Goal: Transaction & Acquisition: Subscribe to service/newsletter

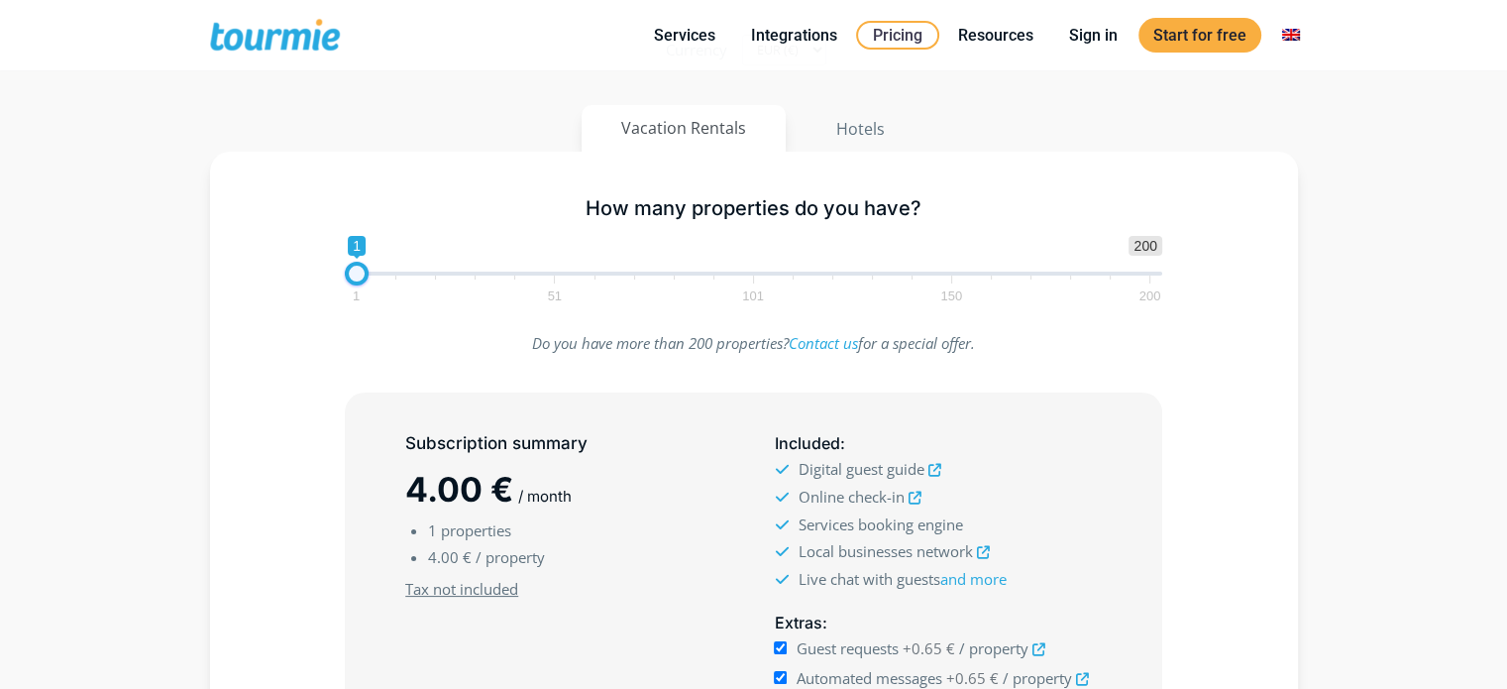
scroll to position [208, 0]
type input "15"
drag, startPoint x: 355, startPoint y: 274, endPoint x: 412, endPoint y: 280, distance: 57.8
click at [412, 280] on span at bounding box center [412, 276] width 24 height 24
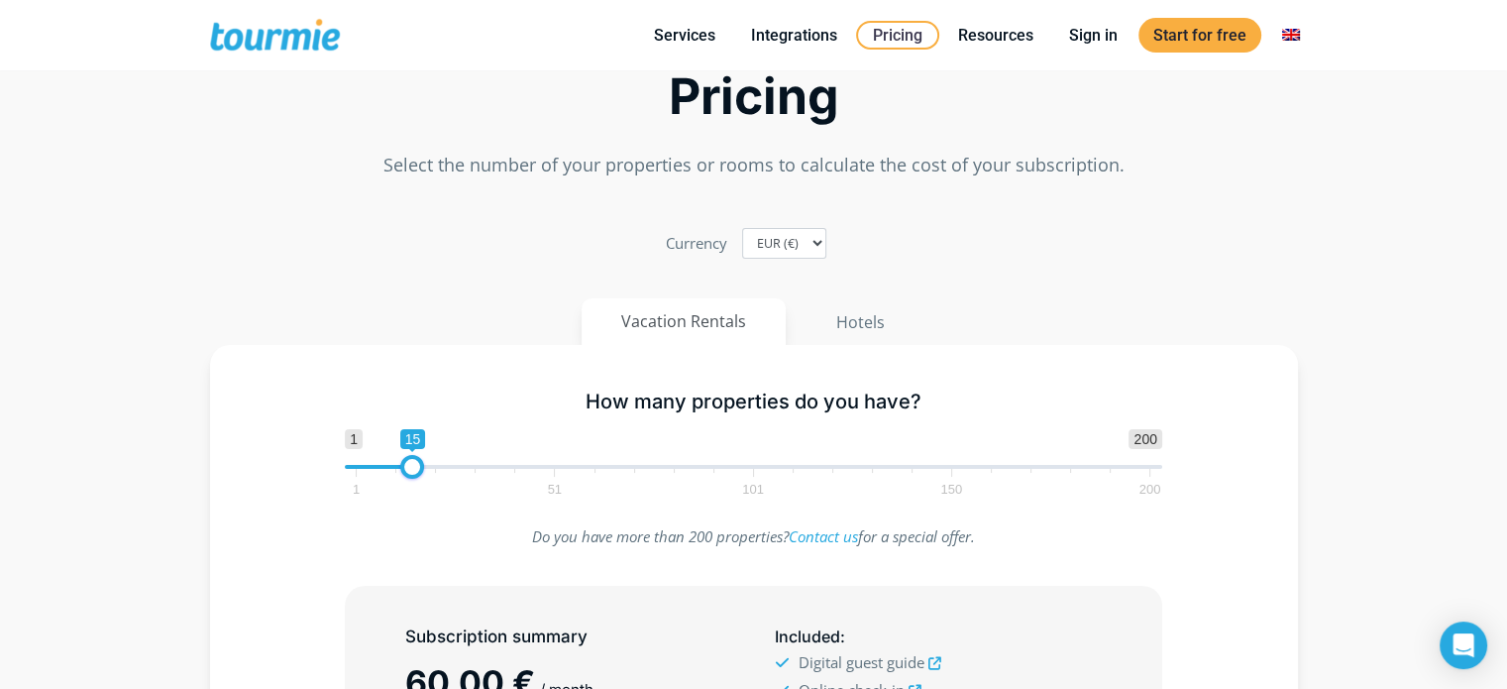
scroll to position [0, 0]
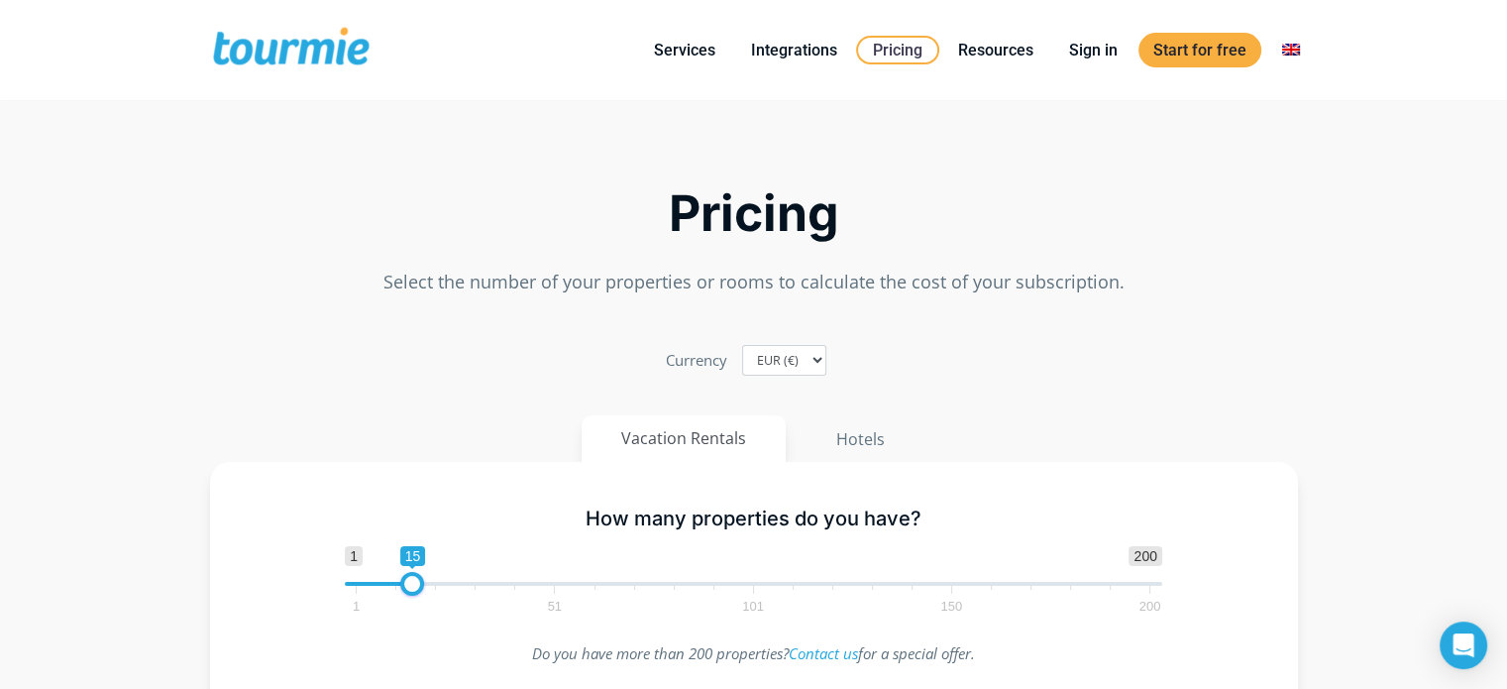
click at [683, 443] on button "Vacation Rentals" at bounding box center [684, 438] width 204 height 47
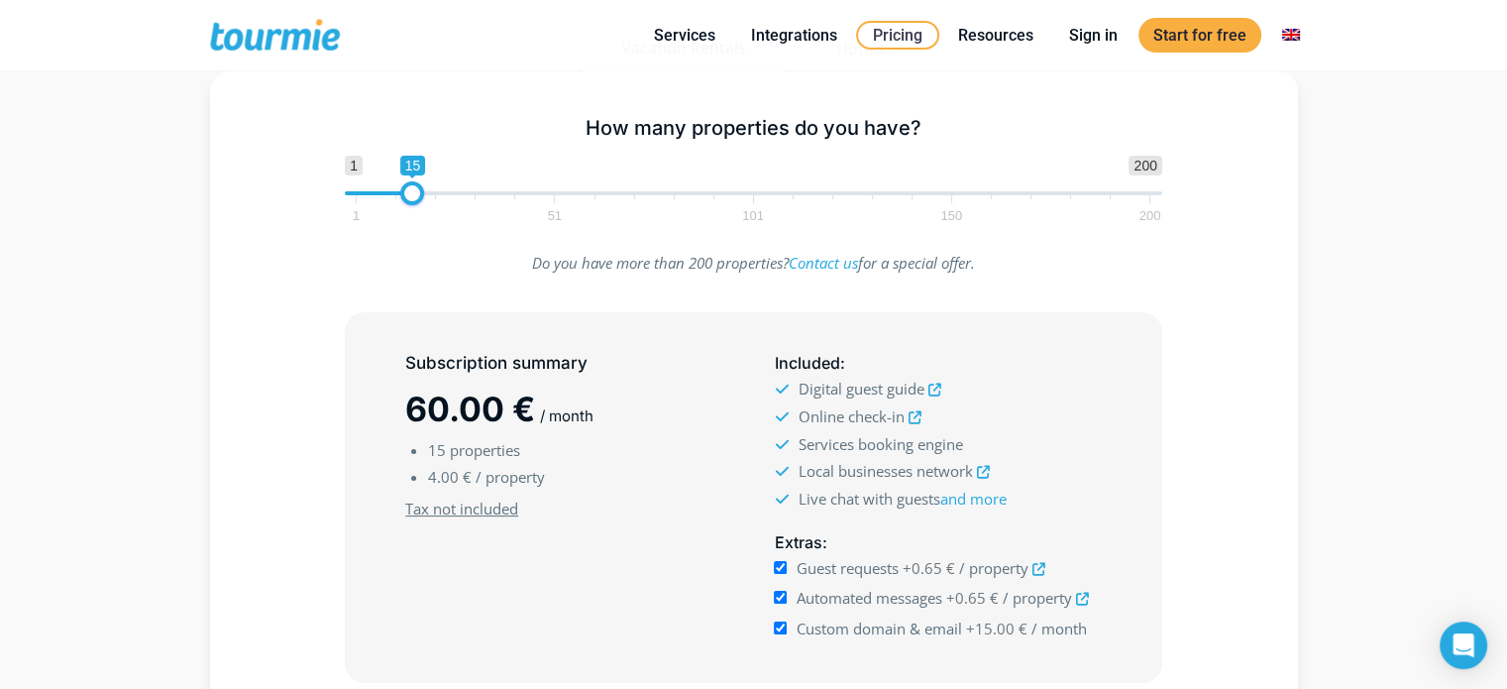
scroll to position [301, 0]
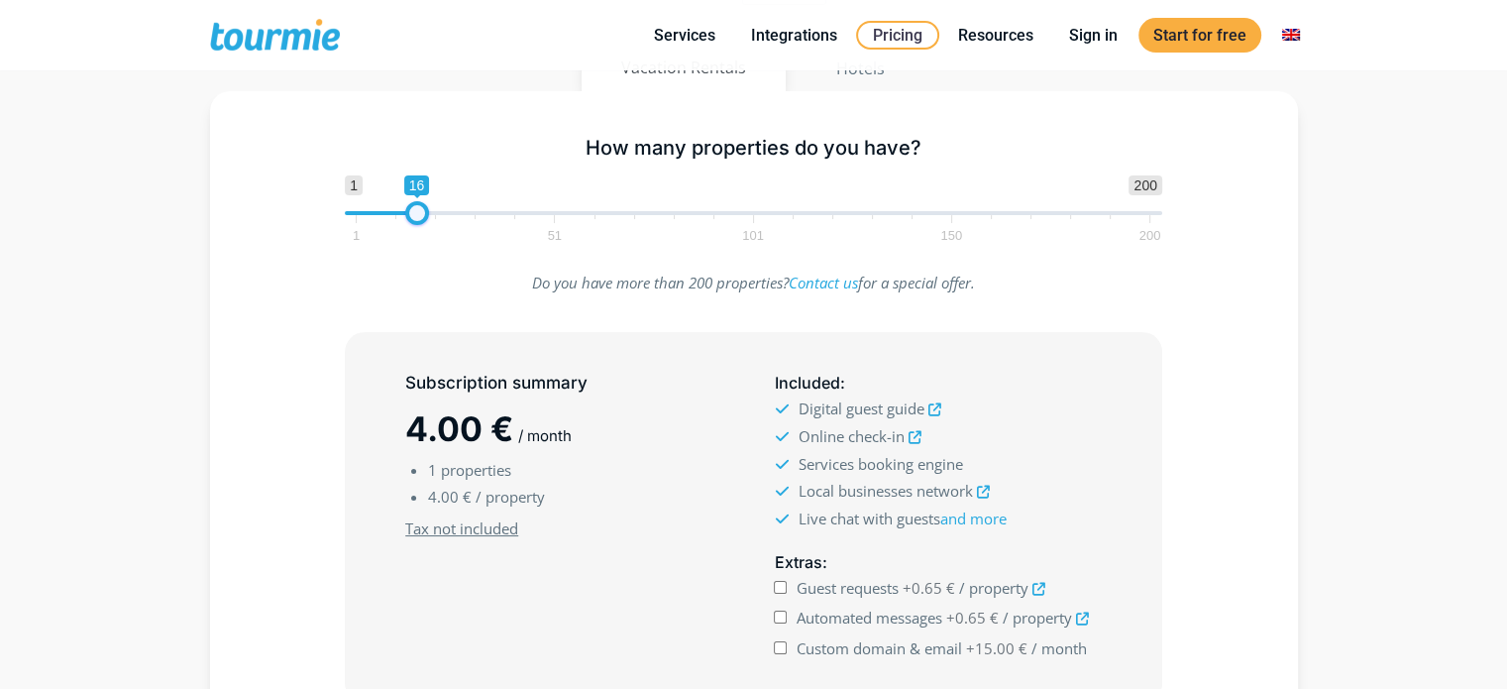
type input "15"
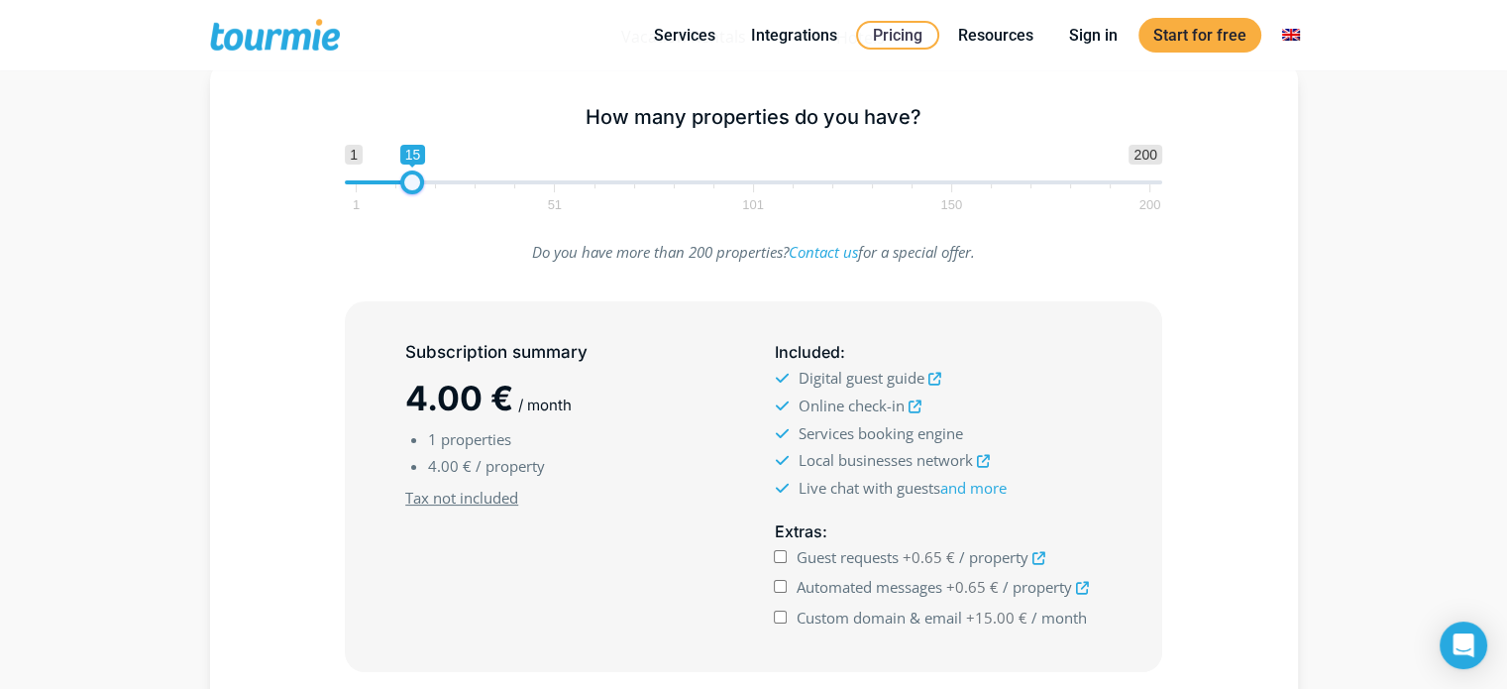
drag, startPoint x: 366, startPoint y: 218, endPoint x: 418, endPoint y: 217, distance: 52.5
click at [418, 217] on div "How many properties do you have? 1 200 0 0 15 1 51 101 150 200 15" at bounding box center [753, 154] width 859 height 129
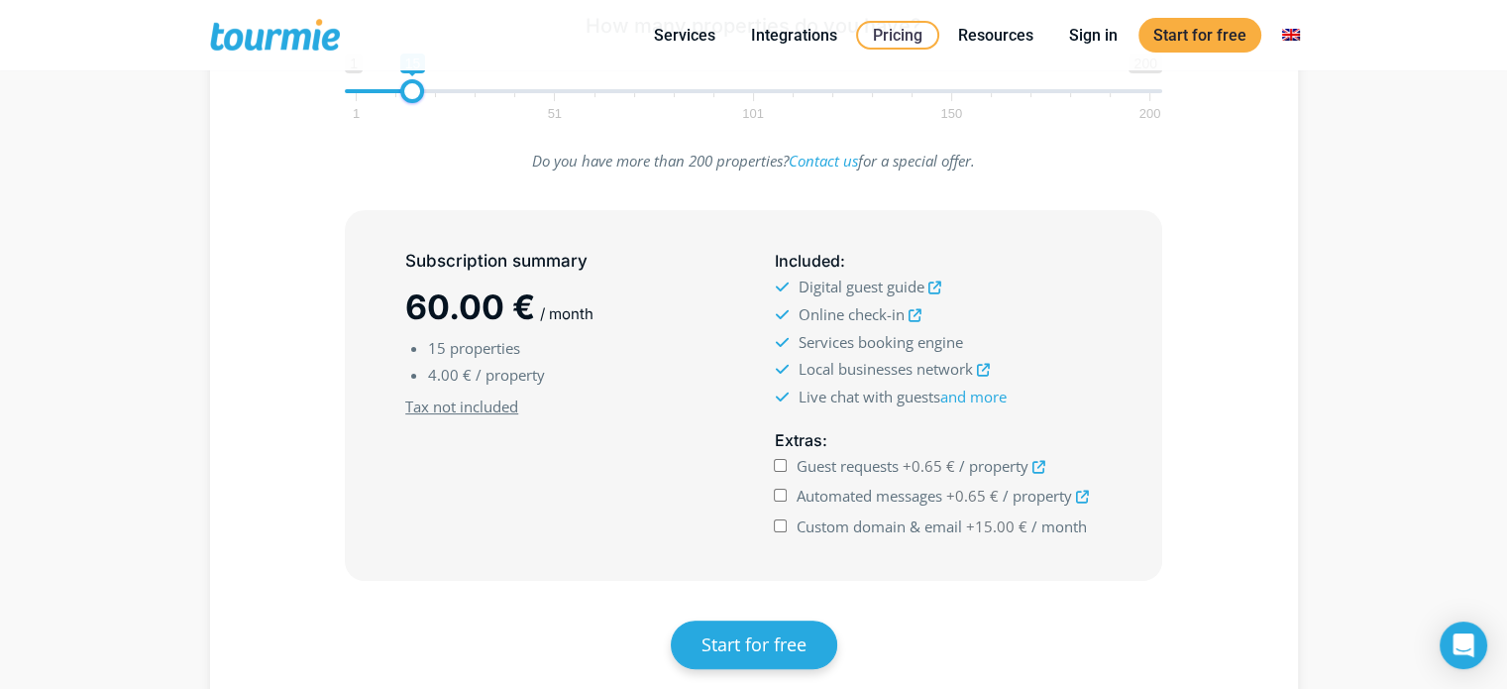
scroll to position [404, 0]
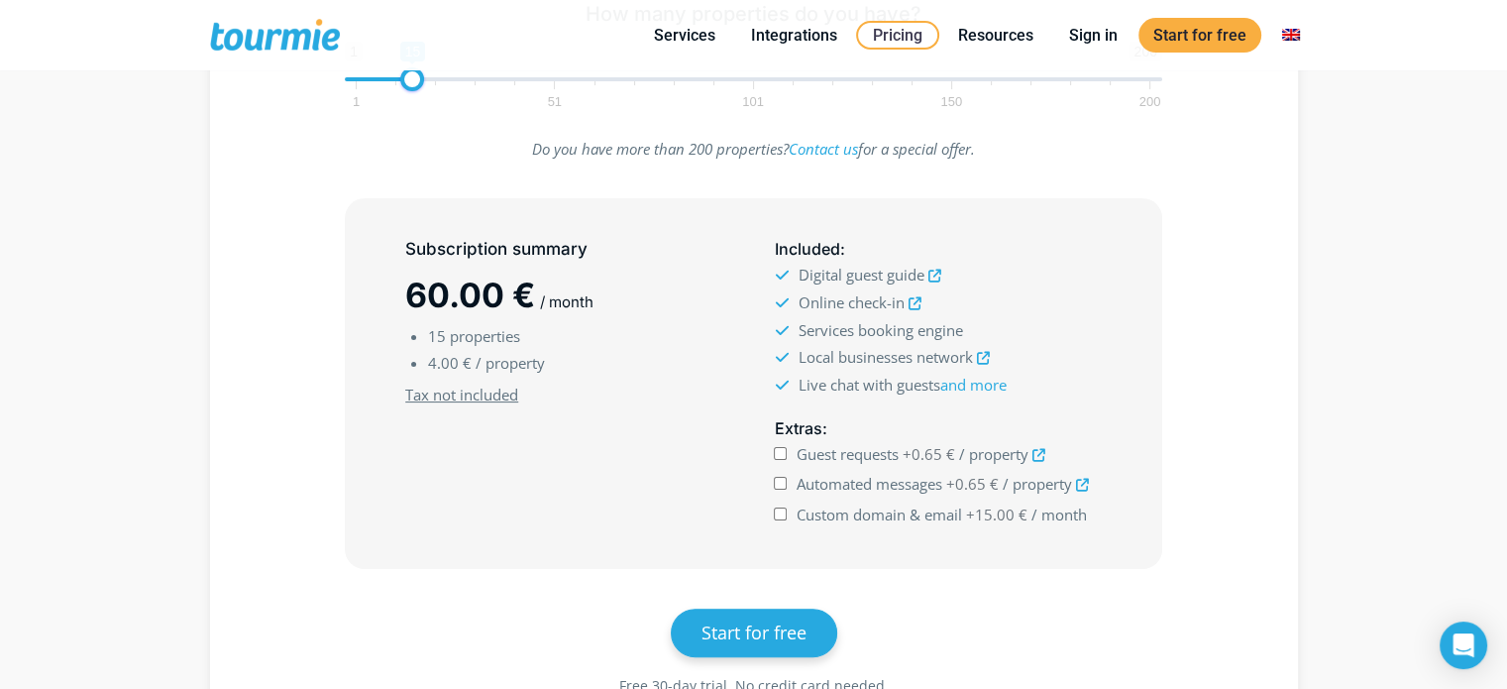
click at [782, 457] on input "Guest requests +0.65 € / property" at bounding box center [780, 453] width 13 height 13
checkbox input "true"
click at [781, 481] on input "Automated messages +0.65 € / property" at bounding box center [780, 483] width 13 height 13
checkbox input "true"
click at [780, 508] on input "Custom domain & email +15.00 € / month" at bounding box center [780, 513] width 13 height 13
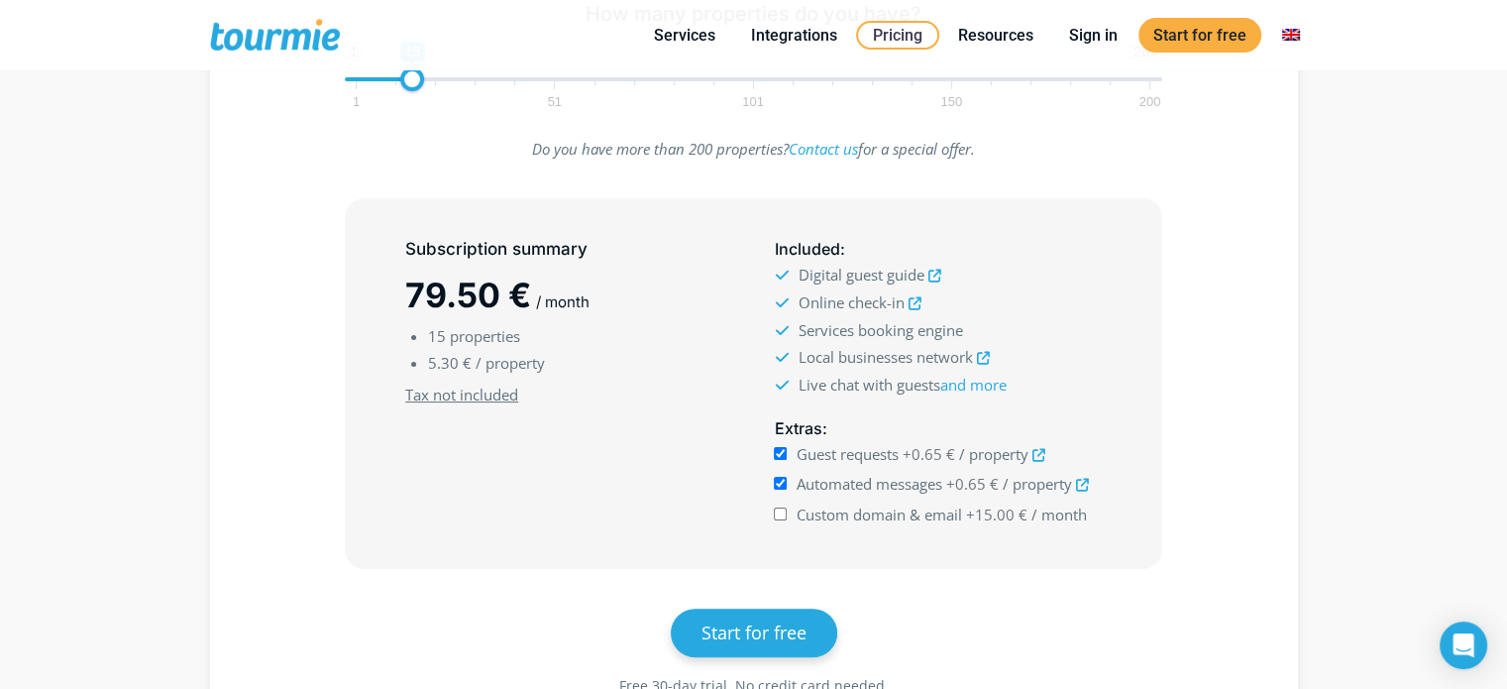
checkbox input "true"
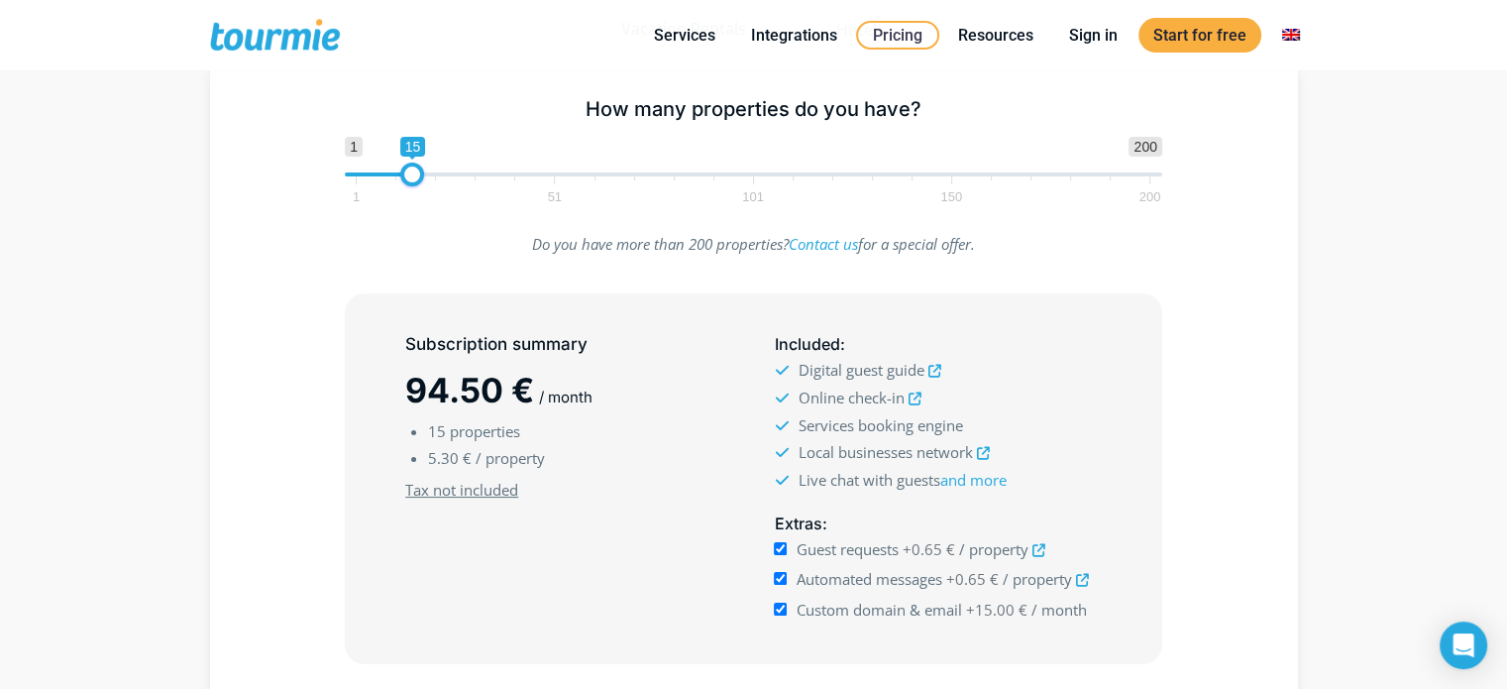
scroll to position [309, 0]
